Goal: Transaction & Acquisition: Purchase product/service

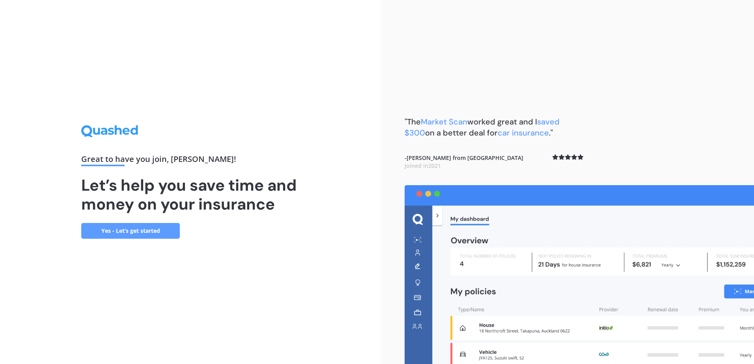
click at [143, 231] on link "Yes - Let’s get started" at bounding box center [130, 231] width 99 height 16
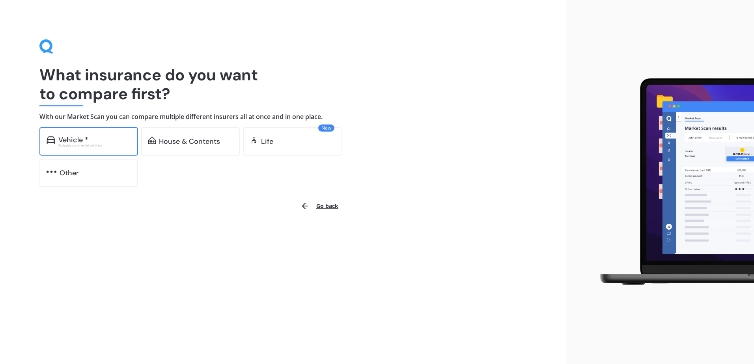
click at [111, 143] on div "Vehicle *" at bounding box center [94, 140] width 73 height 8
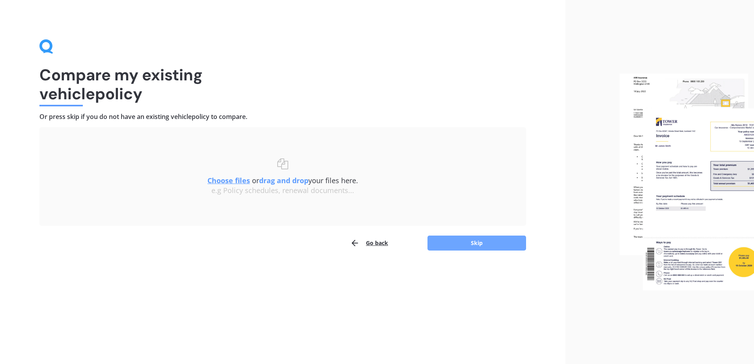
click at [498, 244] on button "Skip" at bounding box center [476, 243] width 99 height 15
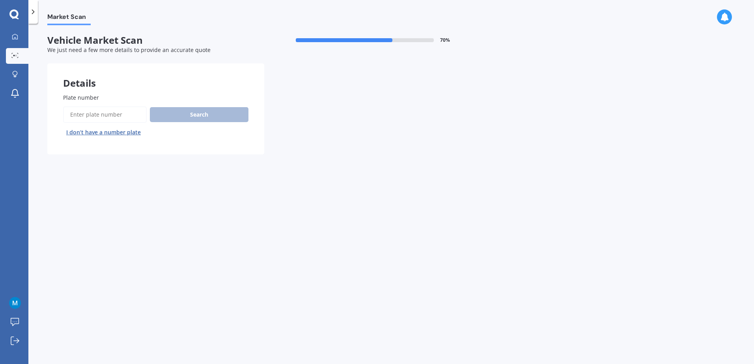
click at [106, 112] on input "Plate number" at bounding box center [105, 114] width 84 height 17
type input "NTH353"
click at [175, 116] on button "Search" at bounding box center [199, 114] width 99 height 15
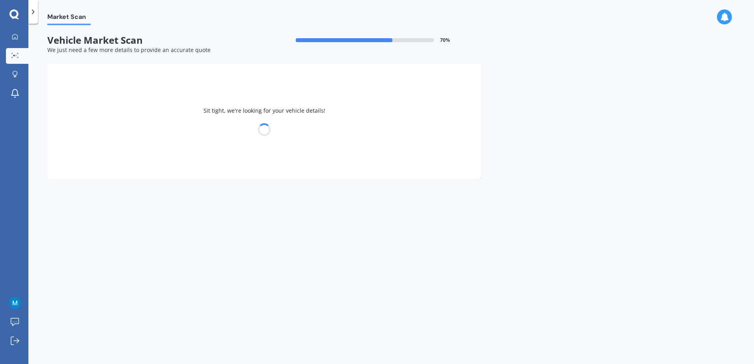
select select "MAZDA"
select select "ATENZA"
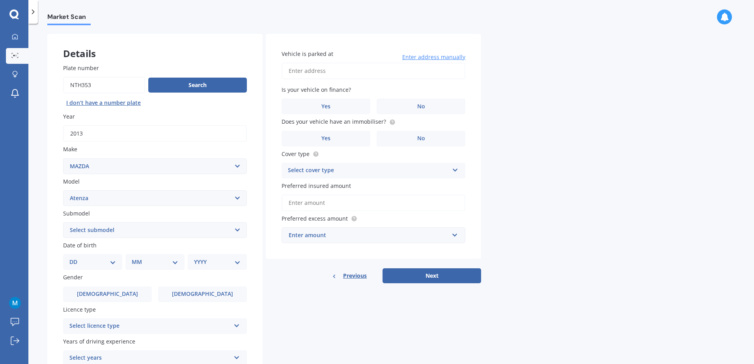
scroll to position [79, 0]
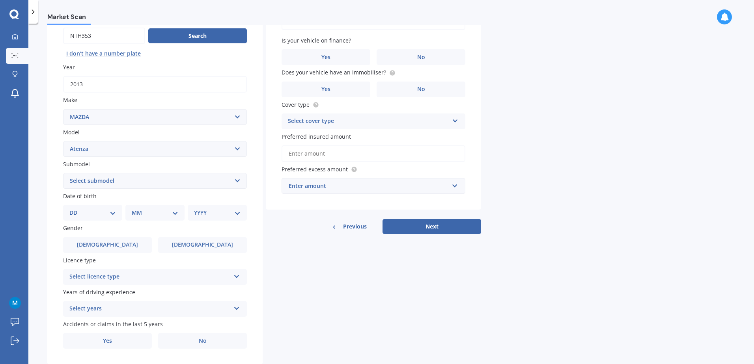
click at [159, 186] on select "Select submodel (All other) Diesel Diesel Turbo Hatchback Sedan Turbo Wagon" at bounding box center [155, 181] width 184 height 16
select select "WAGON"
click at [63, 173] on select "Select submodel (All other) Diesel Diesel Turbo Hatchback Sedan Turbo Wagon" at bounding box center [155, 181] width 184 height 16
click at [100, 209] on select "DD 01 02 03 04 05 06 07 08 09 10 11 12 13 14 15 16 17 18 19 20 21 22 23 24 25 2…" at bounding box center [92, 212] width 47 height 9
select select "19"
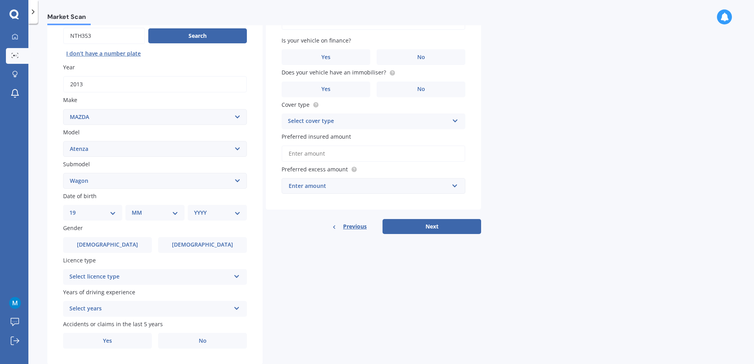
click at [76, 208] on select "DD 01 02 03 04 05 06 07 08 09 10 11 12 13 14 15 16 17 18 19 20 21 22 23 24 25 2…" at bounding box center [92, 212] width 47 height 9
click at [154, 210] on select "MM 01 02 03 04 05 06 07 08 09 10 11 12" at bounding box center [156, 212] width 43 height 9
select select "09"
click at [135, 208] on select "MM 01 02 03 04 05 06 07 08 09 10 11 12" at bounding box center [156, 212] width 43 height 9
click at [208, 214] on select "YYYY 2025 2024 2023 2022 2021 2020 2019 2018 2017 2016 2015 2014 2013 2012 2011…" at bounding box center [215, 212] width 43 height 9
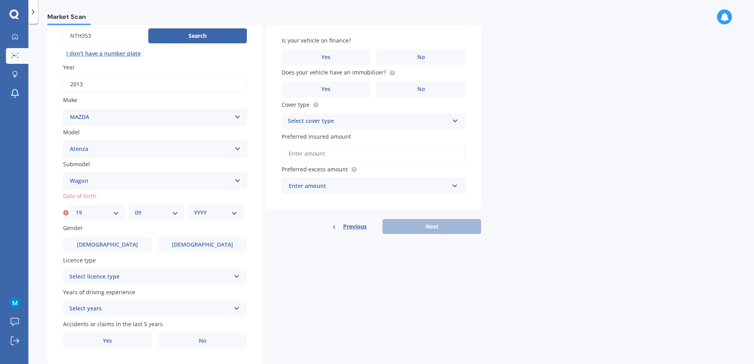
select select "1978"
click at [194, 208] on select "YYYY 2025 2024 2023 2022 2021 2020 2019 2018 2017 2016 2015 2014 2013 2012 2011…" at bounding box center [215, 212] width 43 height 9
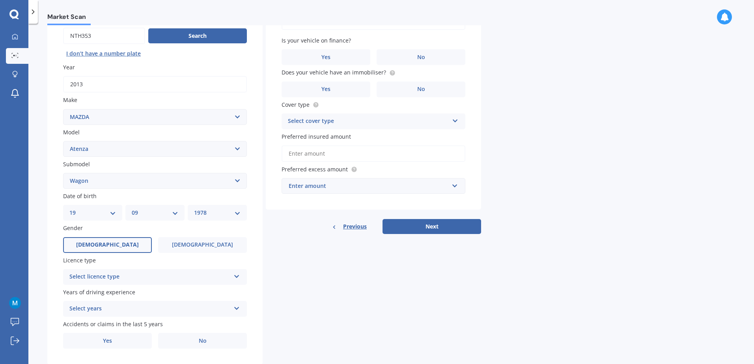
click at [120, 246] on label "Male" at bounding box center [107, 245] width 89 height 16
click at [0, 0] on input "Male" at bounding box center [0, 0] width 0 height 0
click at [132, 278] on div "Select licence type" at bounding box center [149, 276] width 161 height 9
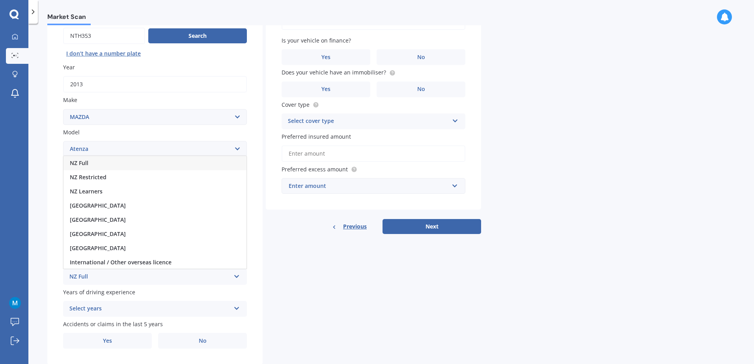
click at [99, 164] on div "NZ Full" at bounding box center [154, 163] width 183 height 14
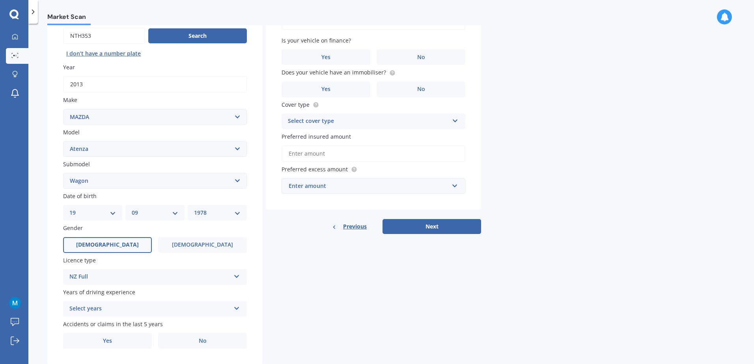
click at [119, 307] on div "Select years" at bounding box center [149, 308] width 161 height 9
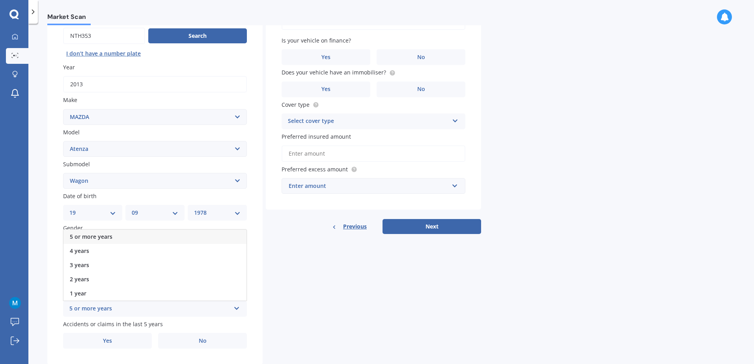
click at [117, 236] on div "5 or more years" at bounding box center [154, 237] width 183 height 14
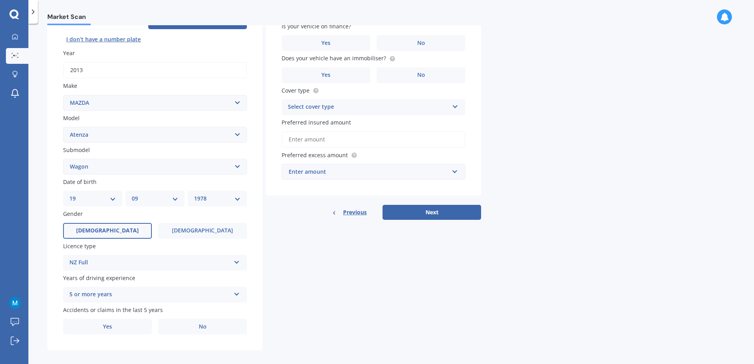
scroll to position [100, 0]
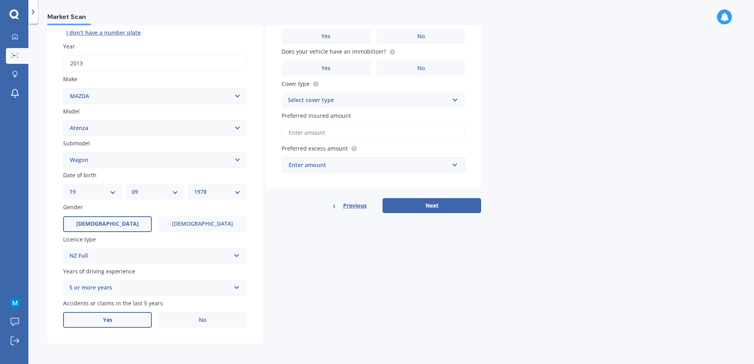
click at [114, 324] on label "Yes" at bounding box center [107, 320] width 89 height 16
click at [0, 0] on input "Yes" at bounding box center [0, 0] width 0 height 0
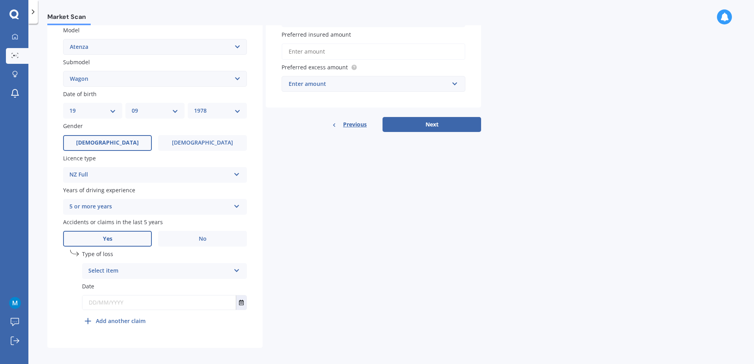
scroll to position [185, 0]
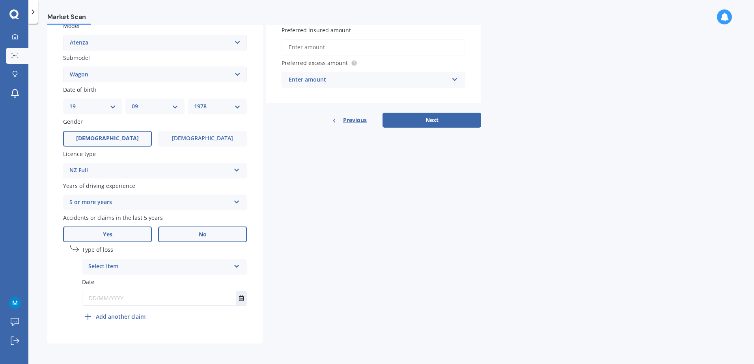
click at [182, 236] on label "No" at bounding box center [202, 235] width 89 height 16
click at [0, 0] on input "No" at bounding box center [0, 0] width 0 height 0
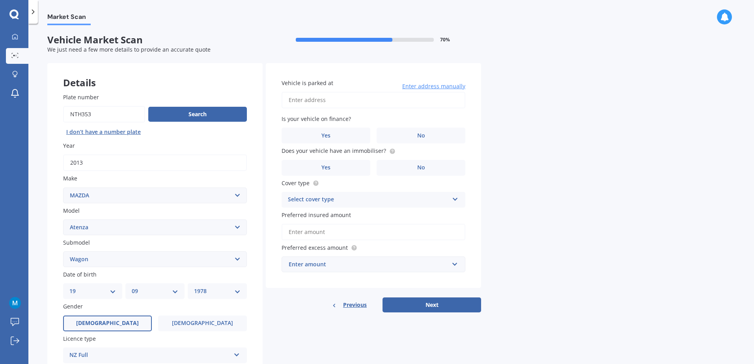
scroll to position [0, 0]
click at [313, 96] on input "Vehicle is parked at" at bounding box center [373, 100] width 184 height 17
click at [408, 134] on label "No" at bounding box center [420, 136] width 89 height 16
click at [0, 0] on input "No" at bounding box center [0, 0] width 0 height 0
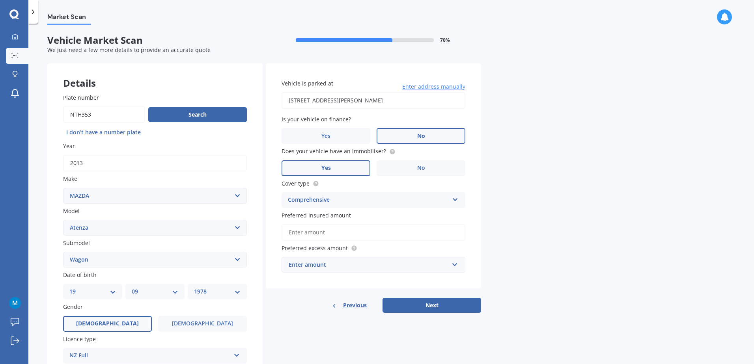
click at [352, 168] on label "Yes" at bounding box center [325, 168] width 89 height 16
click at [0, 0] on input "Yes" at bounding box center [0, 0] width 0 height 0
click at [346, 205] on div "Comprehensive Comprehensive Third Party, Fire & Theft Third Party" at bounding box center [373, 200] width 184 height 16
click at [331, 239] on div "Third Party" at bounding box center [373, 244] width 183 height 14
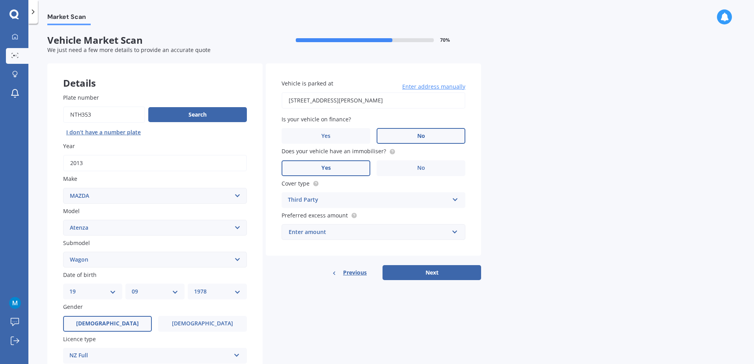
click at [329, 233] on div "Enter amount" at bounding box center [368, 232] width 160 height 9
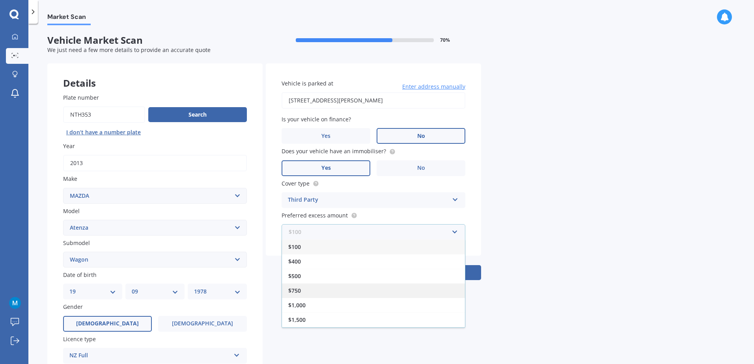
scroll to position [14, 0]
click at [326, 317] on div "$2,000" at bounding box center [373, 320] width 183 height 15
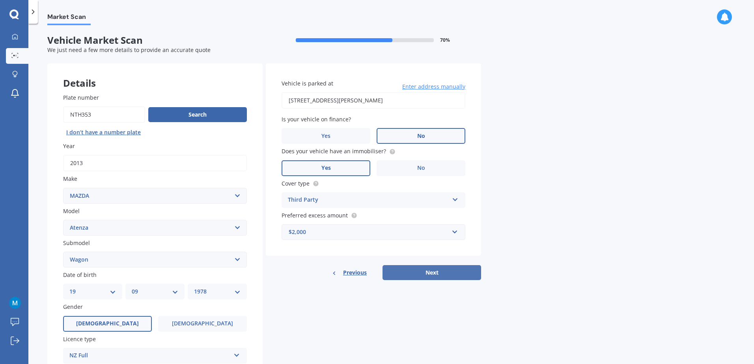
click at [421, 274] on button "Next" at bounding box center [431, 272] width 99 height 15
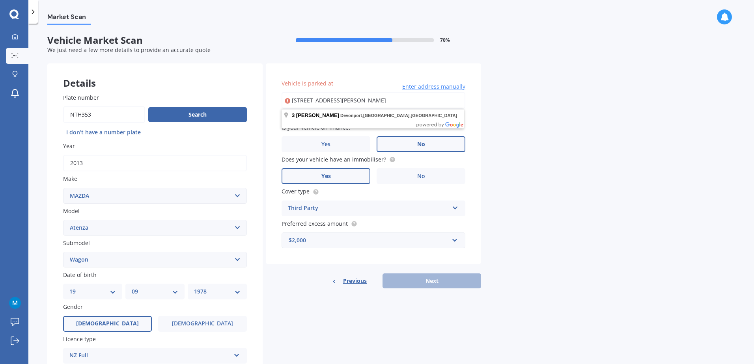
type input "3 King Edward Parade, Devonport, Auckland 0624"
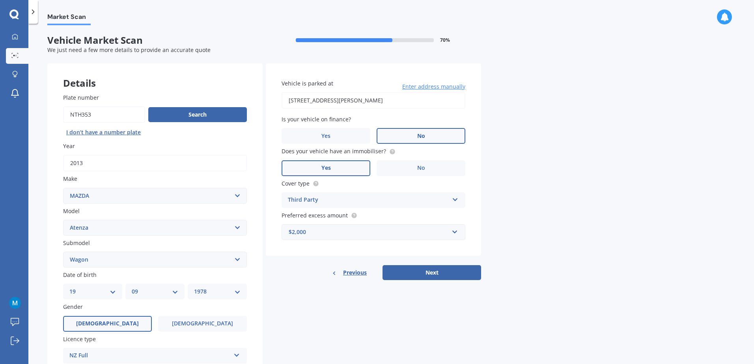
click at [432, 101] on input "3 King Edward Parade, Devonport, Auckland 0624" at bounding box center [373, 100] width 184 height 17
click at [417, 275] on button "Next" at bounding box center [431, 272] width 99 height 15
select select "19"
select select "09"
select select "1978"
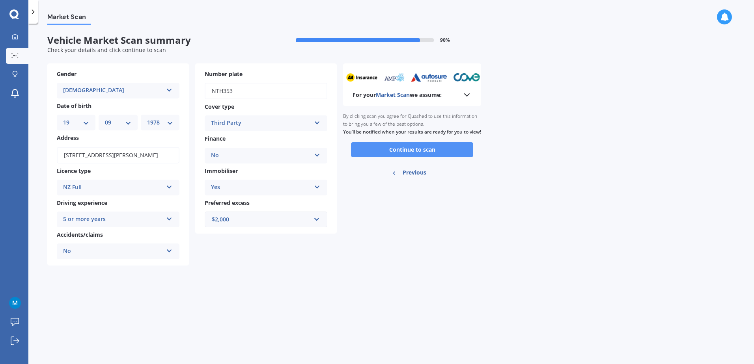
click at [411, 156] on button "Continue to scan" at bounding box center [412, 149] width 122 height 15
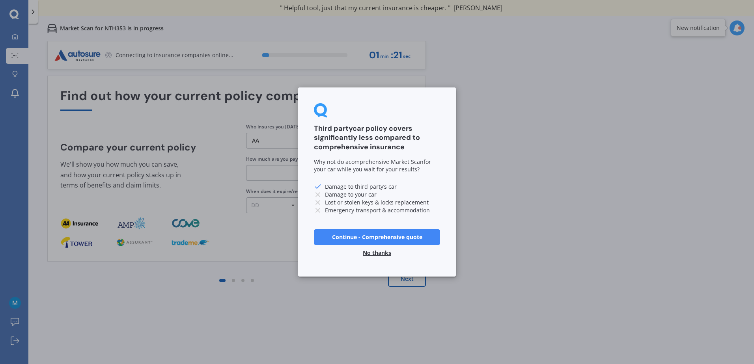
click at [376, 254] on button "No thanks" at bounding box center [377, 253] width 38 height 16
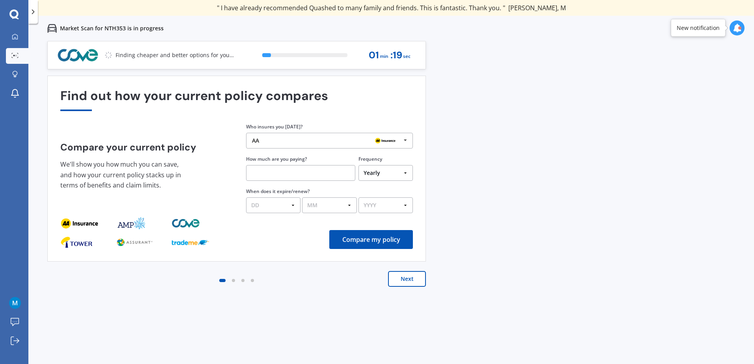
click at [310, 140] on div "AA" at bounding box center [326, 141] width 149 height 6
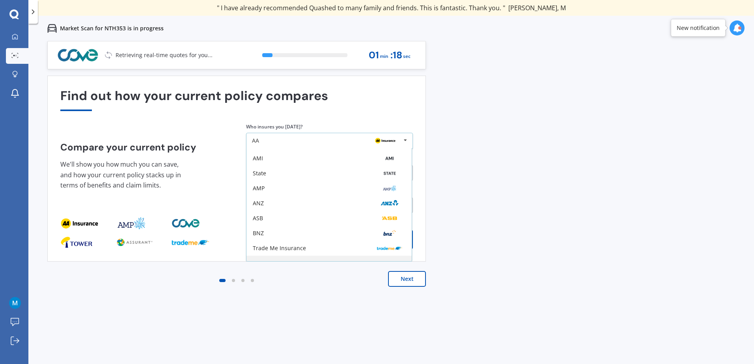
scroll to position [52, 0]
click at [271, 251] on div "Other" at bounding box center [329, 254] width 153 height 6
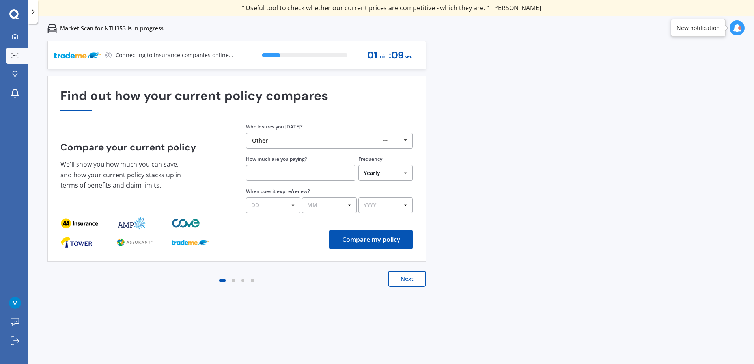
click at [406, 280] on button "Next" at bounding box center [407, 279] width 38 height 16
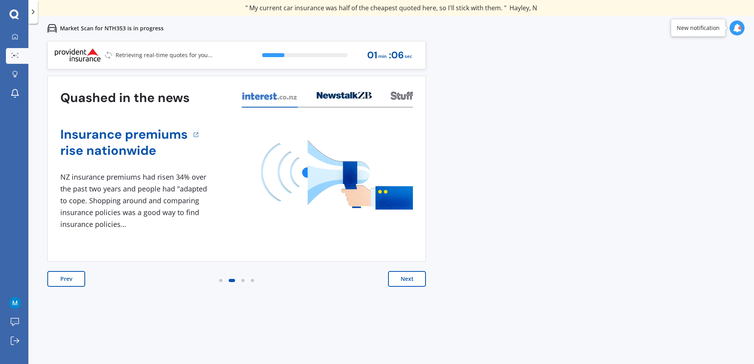
click at [409, 281] on button "Next" at bounding box center [407, 279] width 38 height 16
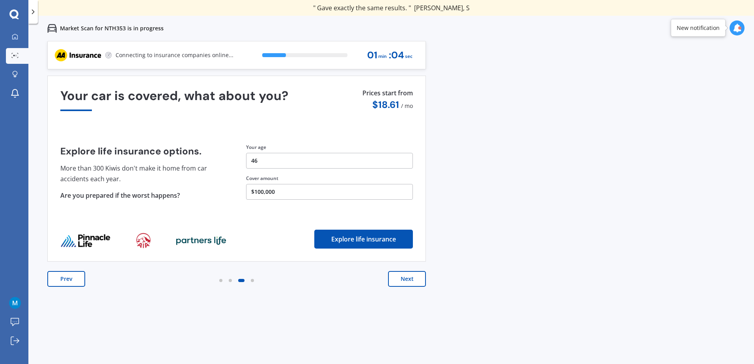
click at [409, 279] on button "Next" at bounding box center [407, 279] width 38 height 16
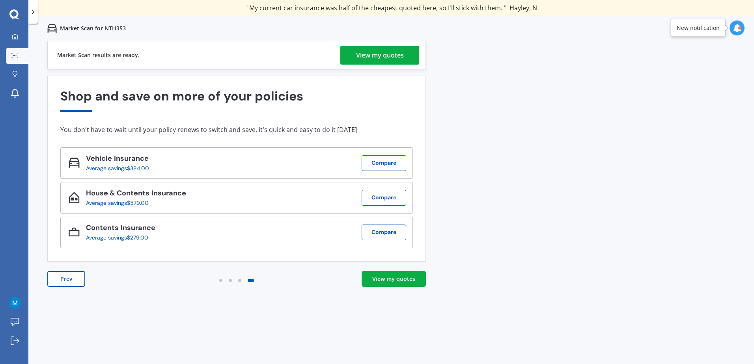
click at [393, 280] on div "View my quotes" at bounding box center [393, 279] width 43 height 8
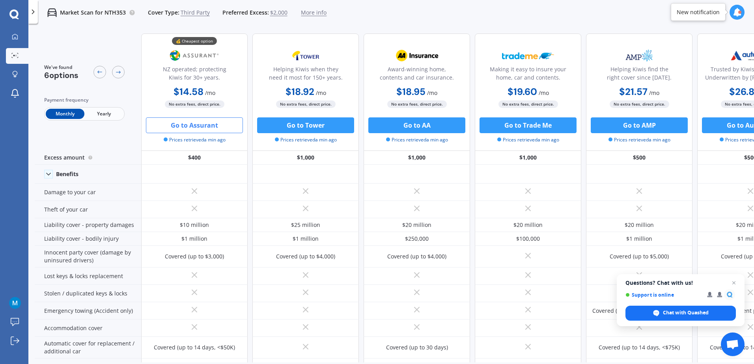
click at [198, 124] on button "Go to Assurant" at bounding box center [194, 125] width 97 height 16
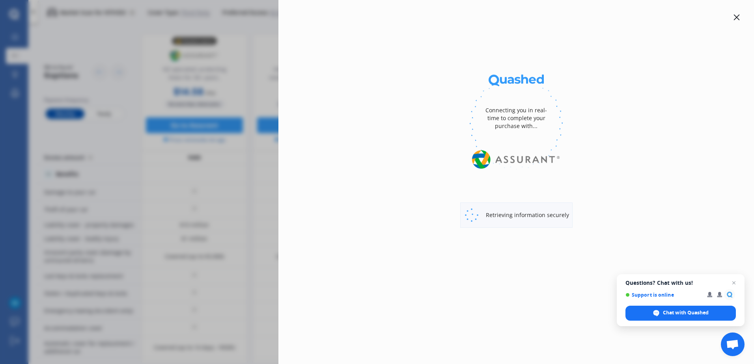
select select "3rd party"
select select "0"
select select "North Shore"
select select "MAZDA"
select select "ATENZA"
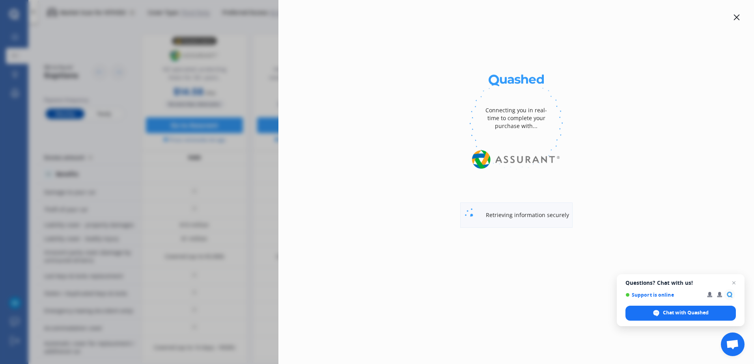
select select "WAGON"
select select "Monthly"
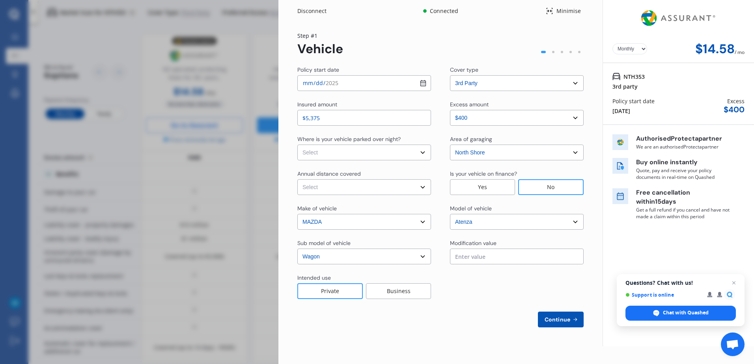
click at [351, 121] on input "$5,375" at bounding box center [364, 118] width 134 height 16
drag, startPoint x: 357, startPoint y: 121, endPoint x: 233, endPoint y: 113, distance: 123.6
click at [233, 113] on div "Disconnect Connected Minimise Yearly Monthly $14.58 / mo Step # 1 Vehicle Polic…" at bounding box center [377, 182] width 754 height 364
type input "$10,000"
click at [500, 112] on select "Select excess amount $400" at bounding box center [517, 118] width 134 height 16
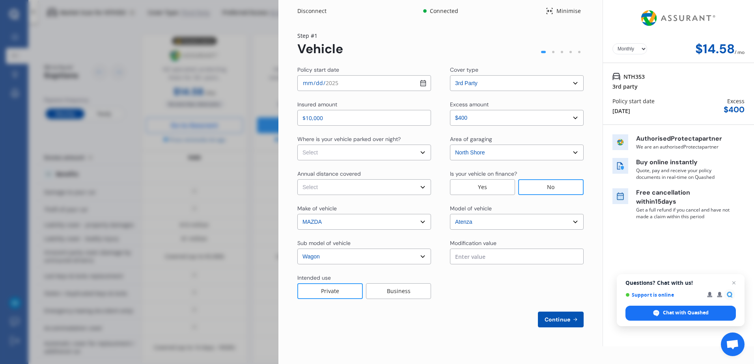
click at [497, 104] on div "Excess amount" at bounding box center [517, 105] width 134 height 9
click at [364, 154] on select "Select In a garage On own property On street or road" at bounding box center [364, 153] width 134 height 16
select select "On street or road"
click at [297, 145] on select "Select In a garage On own property On street or road" at bounding box center [364, 153] width 134 height 16
click at [364, 188] on select "Select Low (less than 15,000km per year) Average (15,000-30,000km per year) Hig…" at bounding box center [364, 187] width 134 height 16
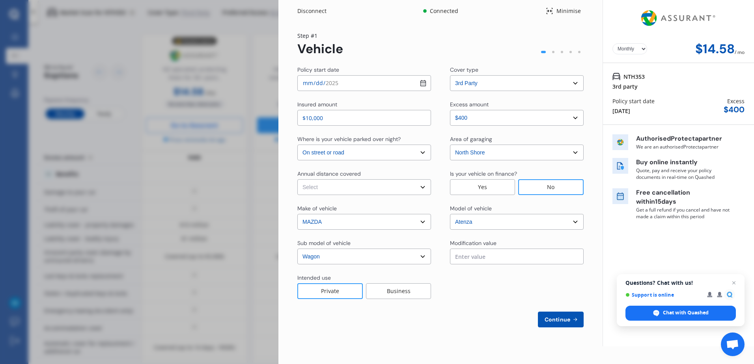
select select "20000"
click at [297, 179] on select "Select Low (less than 15,000km per year) Average (15,000-30,000km per year) Hig…" at bounding box center [364, 187] width 134 height 16
click at [479, 257] on input "text" at bounding box center [517, 257] width 134 height 16
click at [388, 287] on div "Business" at bounding box center [398, 291] width 65 height 16
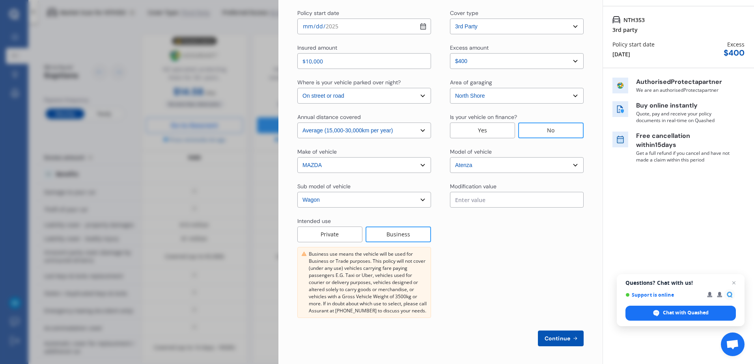
scroll to position [58, 0]
click at [549, 338] on span "Continue" at bounding box center [557, 337] width 29 height 6
select select "Mr"
select select "19"
select select "09"
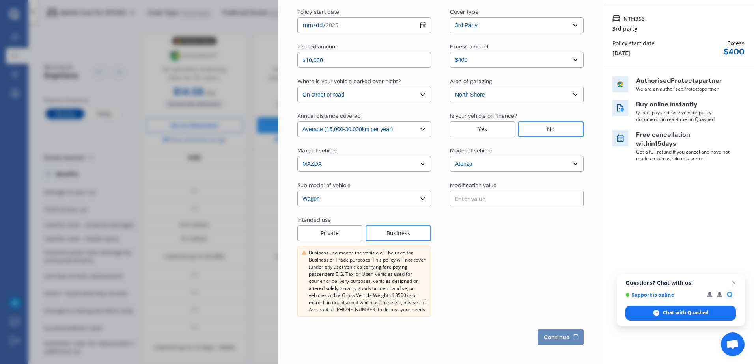
select select "1978"
select select "full"
select select "more than 4 years"
select select "New Zealand"
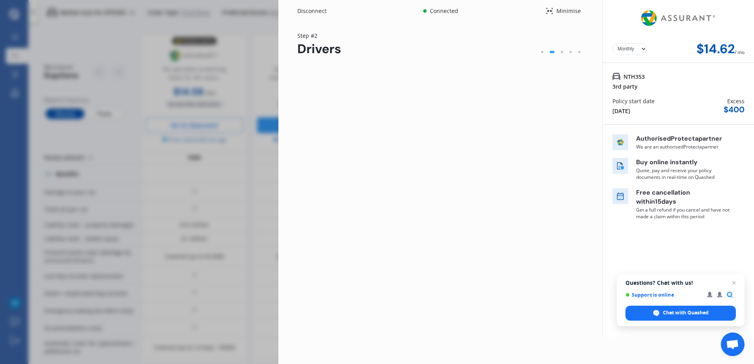
scroll to position [0, 0]
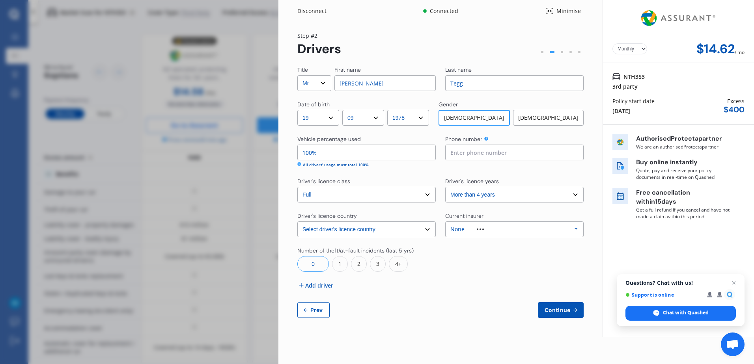
click at [459, 151] on input at bounding box center [514, 153] width 138 height 16
type input "0204990009"
click at [389, 314] on div "Continue Prev" at bounding box center [440, 310] width 286 height 16
click at [376, 259] on div "3" at bounding box center [378, 264] width 16 height 16
click at [456, 261] on div "0" at bounding box center [461, 264] width 32 height 16
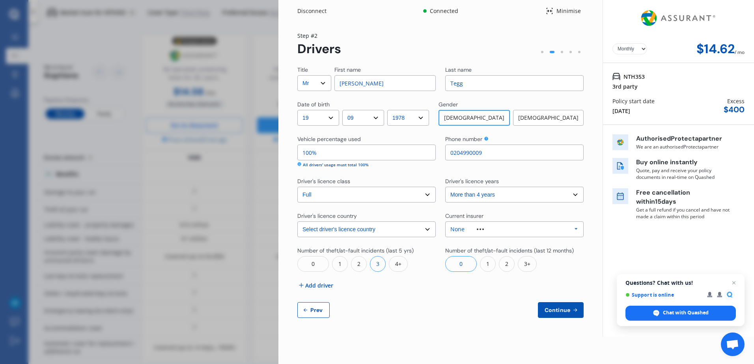
click at [570, 310] on span "Continue" at bounding box center [557, 310] width 29 height 6
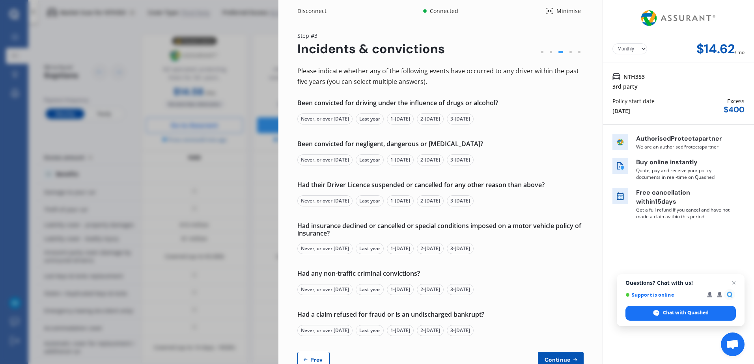
click at [319, 118] on div "Never, or over 5 yrs ago" at bounding box center [324, 119] width 55 height 11
click at [333, 158] on div "Never, or over 5 yrs ago" at bounding box center [324, 159] width 55 height 11
click at [330, 202] on div "Never, or over 5 yrs ago" at bounding box center [324, 200] width 55 height 11
click at [442, 249] on div "2-3 yrs ago" at bounding box center [430, 248] width 27 height 11
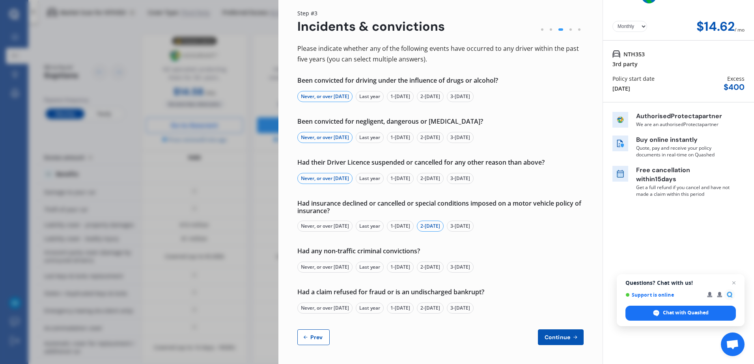
click at [313, 266] on div "Never, or over 5 yrs ago" at bounding box center [324, 267] width 55 height 11
click at [337, 307] on div "Never, or over 5 yrs ago" at bounding box center [324, 308] width 55 height 11
click at [538, 338] on button "Continue" at bounding box center [561, 337] width 46 height 16
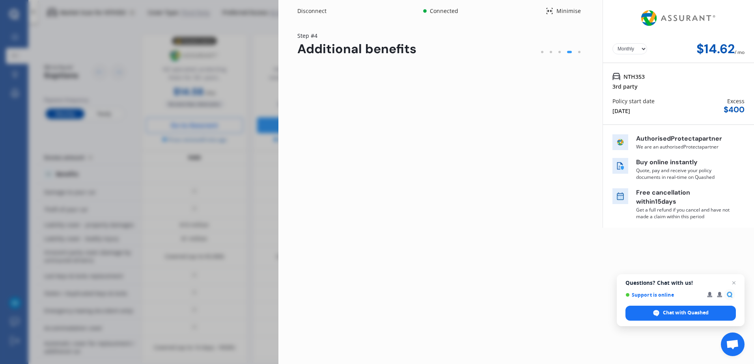
scroll to position [0, 0]
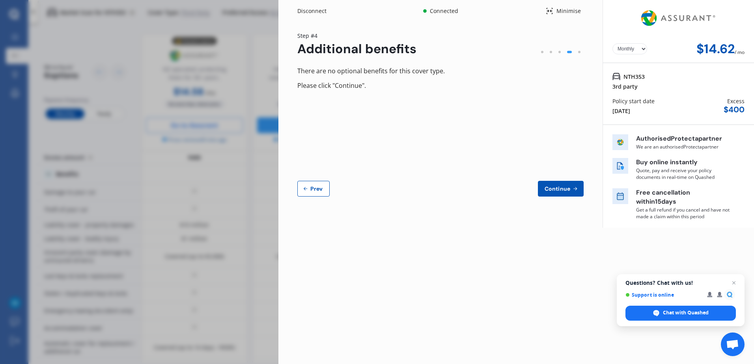
click at [559, 191] on span "Continue" at bounding box center [557, 189] width 29 height 6
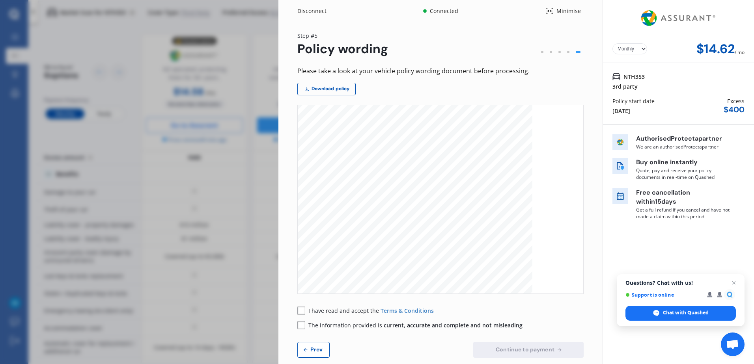
scroll to position [1143, 0]
click at [298, 310] on rect at bounding box center [301, 311] width 8 height 8
click at [301, 321] on icon at bounding box center [301, 325] width 8 height 8
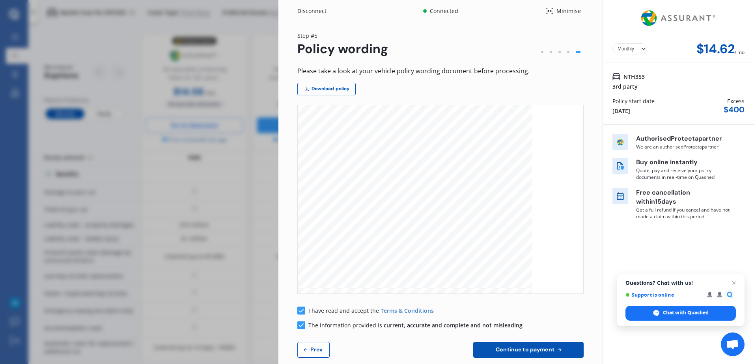
scroll to position [13, 0]
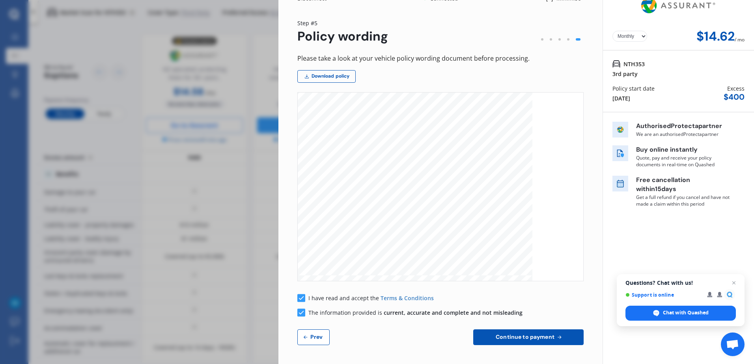
click at [253, 21] on div "Disconnect Connected Minimise Yearly Monthly $14.62 / mo Step # 5 Policy wordin…" at bounding box center [377, 182] width 754 height 364
click at [320, 337] on span "Prev" at bounding box center [317, 337] width 16 height 6
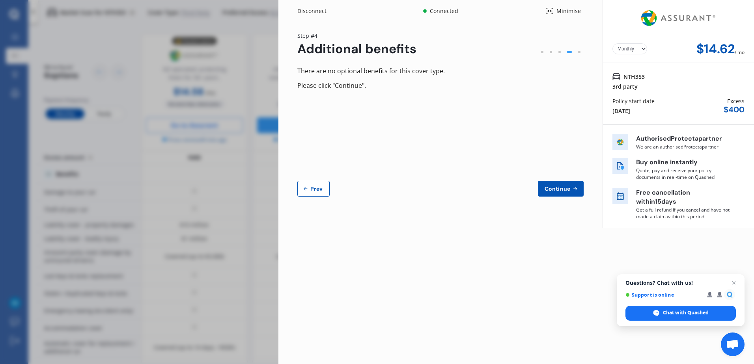
scroll to position [0, 0]
click at [310, 194] on button "Prev" at bounding box center [313, 189] width 32 height 16
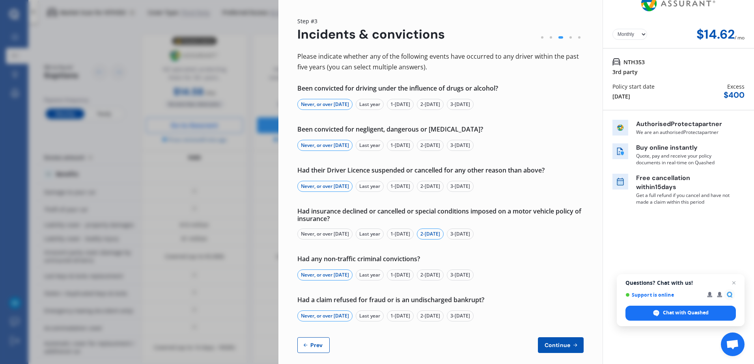
scroll to position [22, 0]
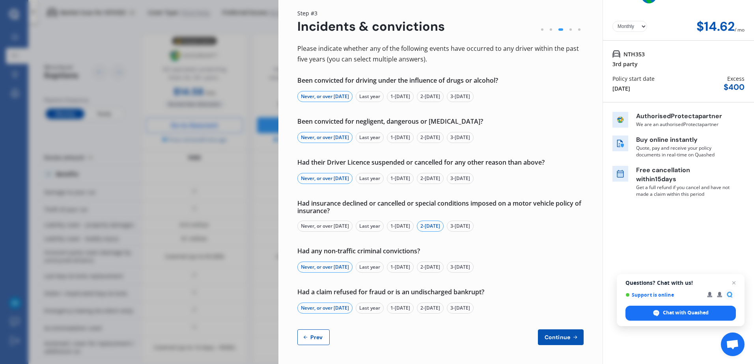
click at [314, 335] on span "Prev" at bounding box center [317, 337] width 16 height 6
select select "Mr"
select select "19"
select select "09"
select select "1978"
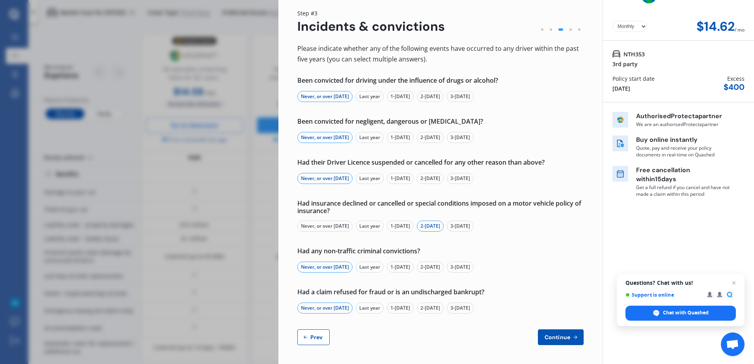
select select "full"
select select "more than 4 years"
select select "New Zealand"
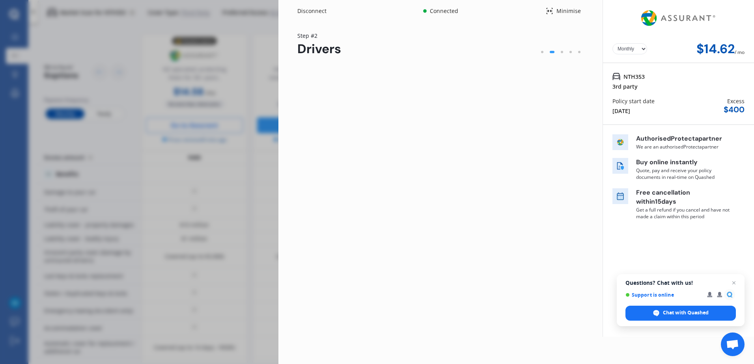
scroll to position [0, 0]
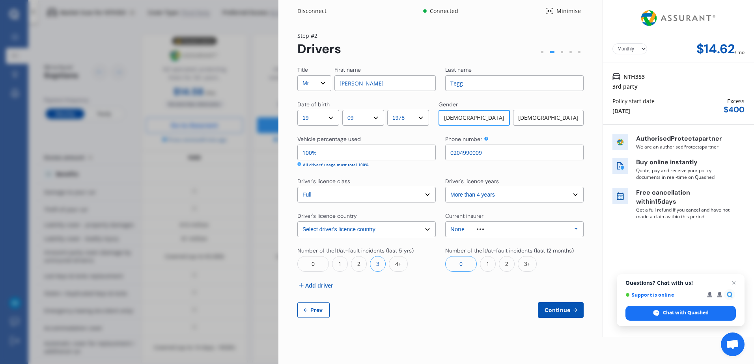
click at [315, 311] on span "Prev" at bounding box center [317, 310] width 16 height 6
select select "3rd party"
select select "0"
select select "On street or road"
select select "North Shore"
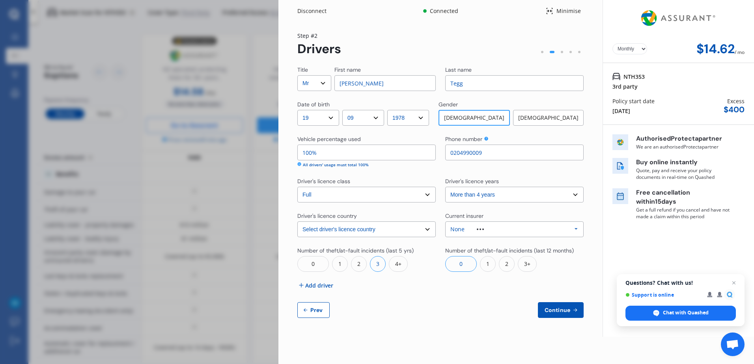
select select "20000"
select select "MAZDA"
select select "ATENZA"
select select "WAGON"
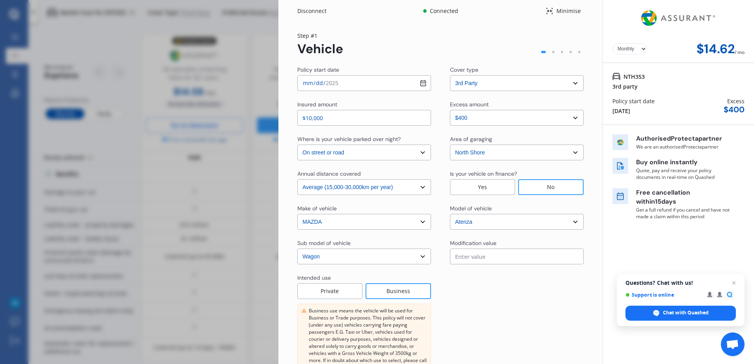
click at [259, 8] on div "Disconnect Connected Minimise Yearly Monthly $14.62 / mo Step # 1 Vehicle Polic…" at bounding box center [377, 182] width 754 height 364
click at [304, 11] on div "Disconnect" at bounding box center [316, 11] width 38 height 8
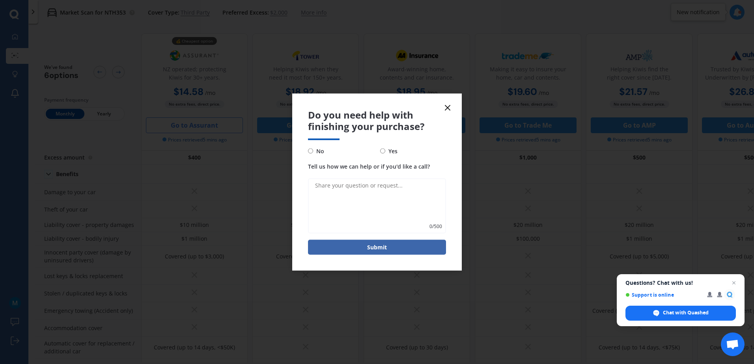
click at [323, 150] on span "No" at bounding box center [318, 150] width 11 height 9
click at [313, 150] on input "No" at bounding box center [310, 151] width 5 height 5
radio input "true"
click at [362, 247] on button "Submit" at bounding box center [377, 247] width 138 height 15
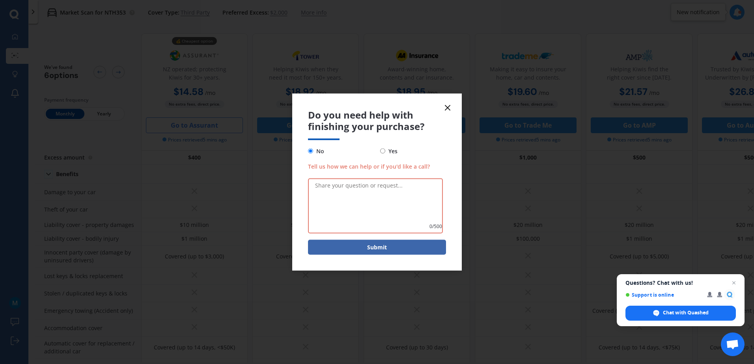
click at [448, 106] on icon at bounding box center [447, 107] width 9 height 9
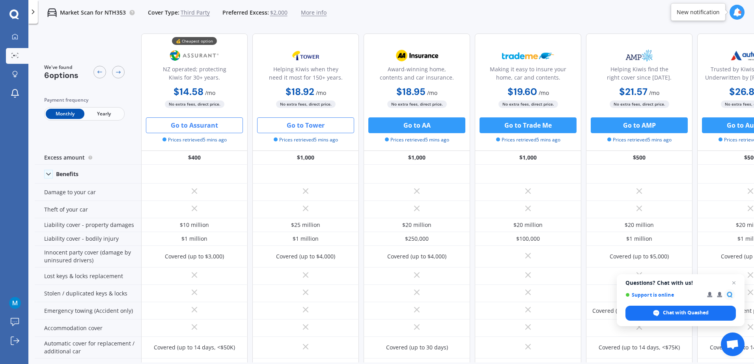
click at [315, 127] on button "Go to Tower" at bounding box center [305, 125] width 97 height 16
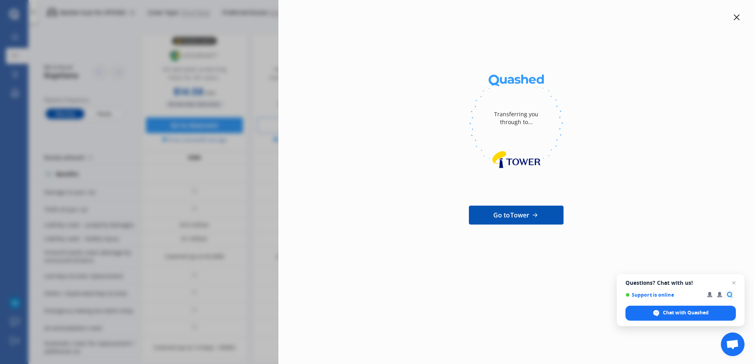
click at [739, 20] on div at bounding box center [735, 17] width 9 height 9
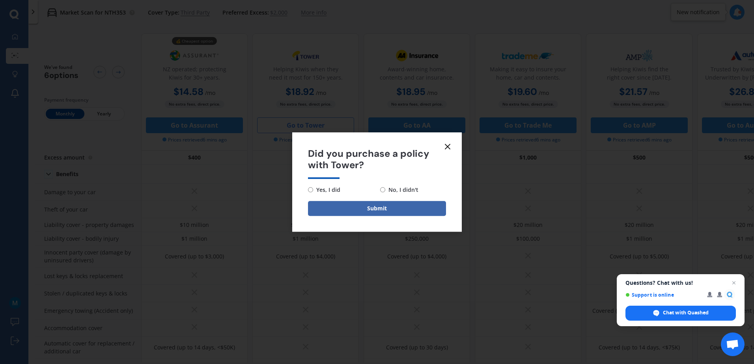
click at [381, 188] on input "No, I didn't" at bounding box center [382, 189] width 5 height 5
radio input "true"
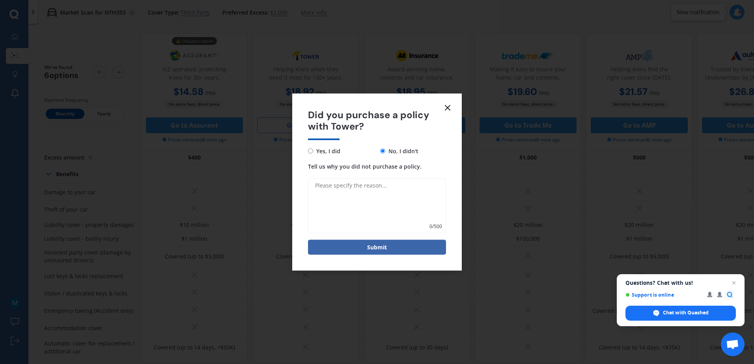
click at [358, 194] on textarea "Tell us why you did not purchase a policy." at bounding box center [377, 205] width 138 height 55
type textarea "Don't cover uber"
click at [408, 249] on button "Submit" at bounding box center [377, 247] width 138 height 15
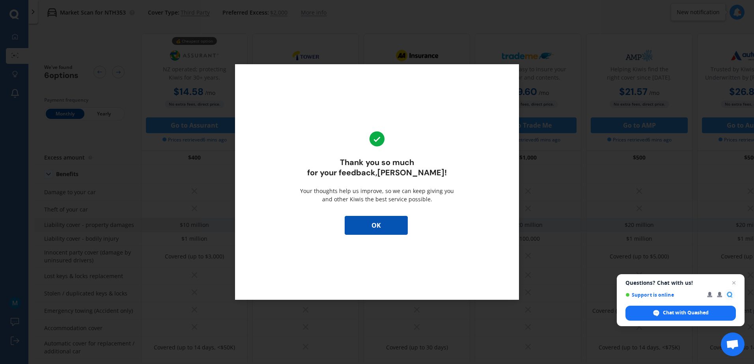
click at [393, 226] on button "OK" at bounding box center [375, 225] width 63 height 19
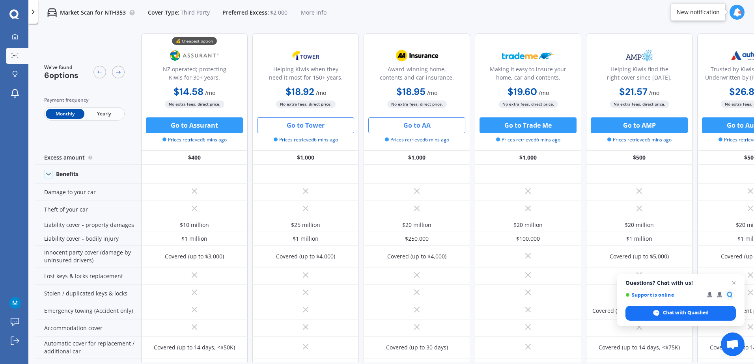
click at [420, 127] on button "Go to AA" at bounding box center [416, 125] width 97 height 16
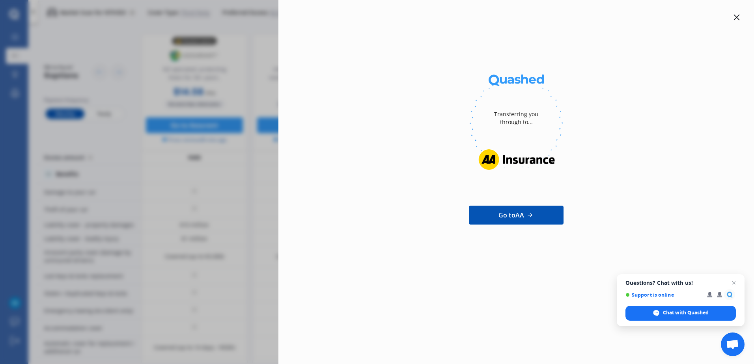
click at [734, 16] on icon at bounding box center [736, 17] width 6 height 6
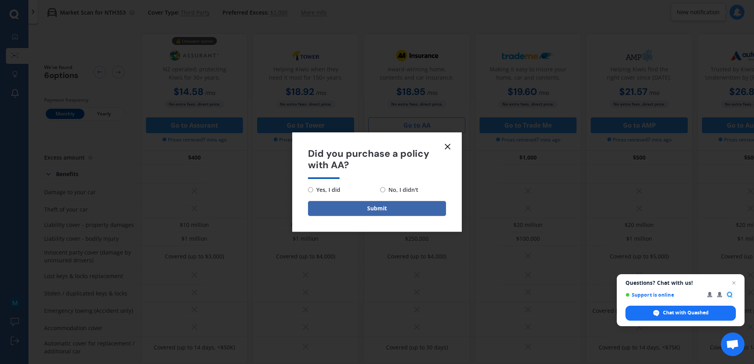
click at [389, 190] on span "No, I didn't" at bounding box center [401, 189] width 33 height 9
click at [385, 190] on input "No, I didn't" at bounding box center [382, 189] width 5 height 5
radio input "true"
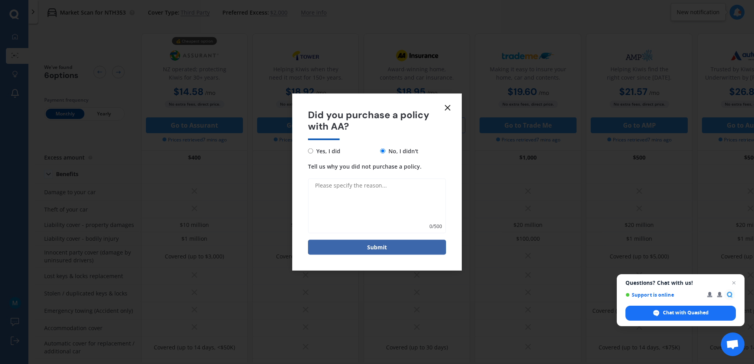
click at [367, 201] on textarea "Tell us why you did not purchase a policy." at bounding box center [377, 205] width 138 height 55
type textarea "Don't cover Uber"
click at [394, 249] on button "Submit" at bounding box center [377, 247] width 138 height 15
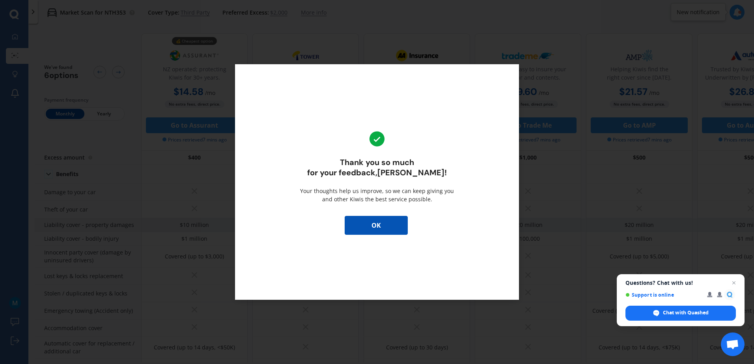
click at [391, 222] on button "OK" at bounding box center [375, 225] width 63 height 19
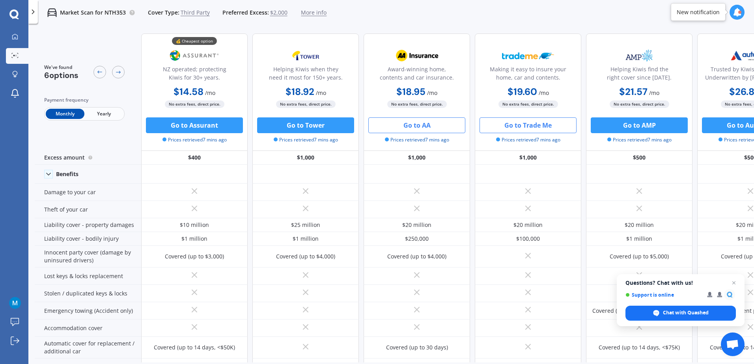
click at [552, 125] on button "Go to Trade Me" at bounding box center [527, 125] width 97 height 16
